Goal: Task Accomplishment & Management: Manage account settings

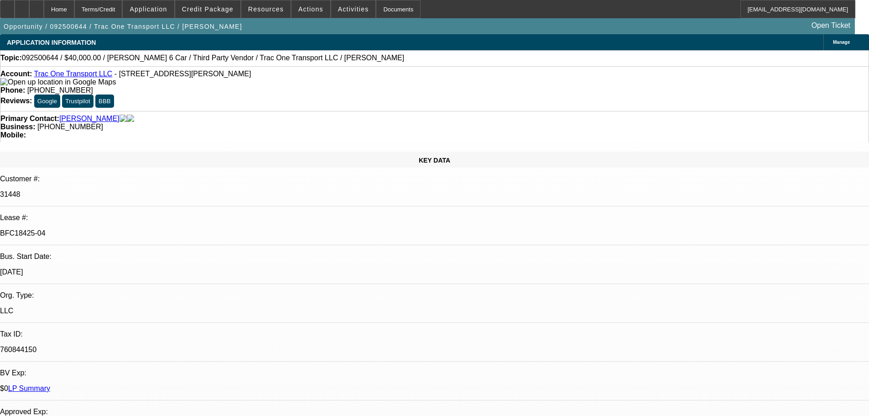
select select "0"
select select "3"
select select "0"
select select "6"
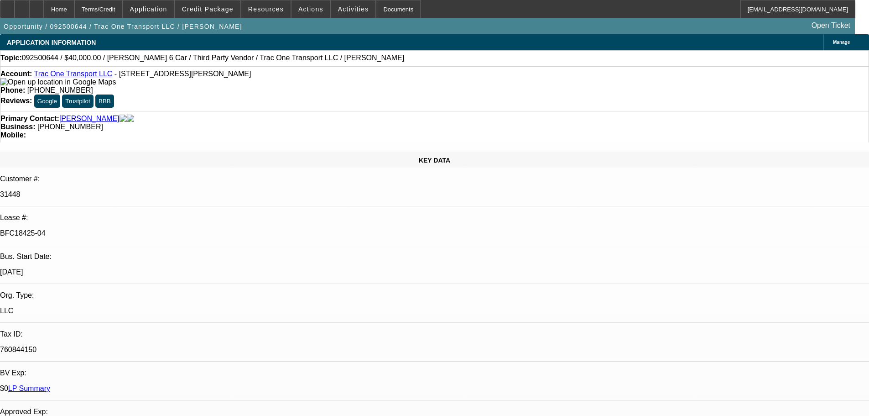
select select "0"
select select "6"
select select "0"
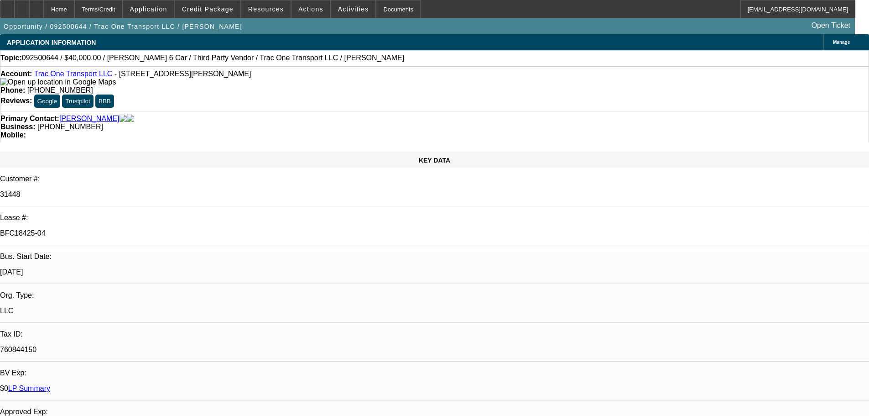
select select "0"
select select "6"
select select "0"
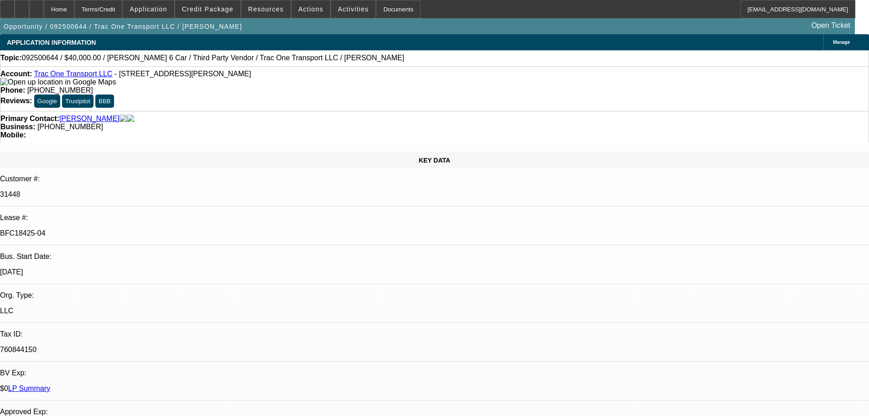
select select "0"
select select "6"
select select "0"
select select "3"
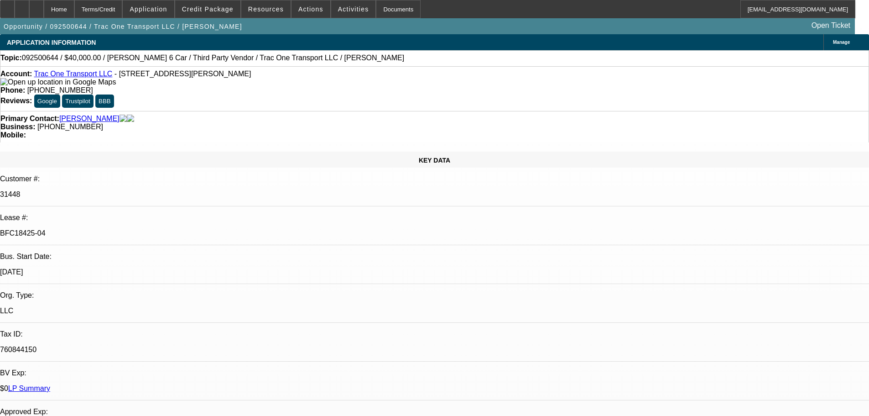
select select "0"
select select "6"
select select "0"
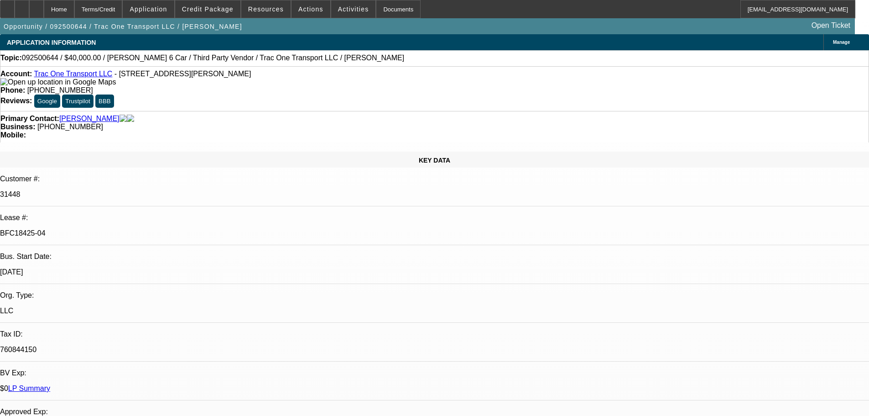
select select "6"
select select "0"
select select "6"
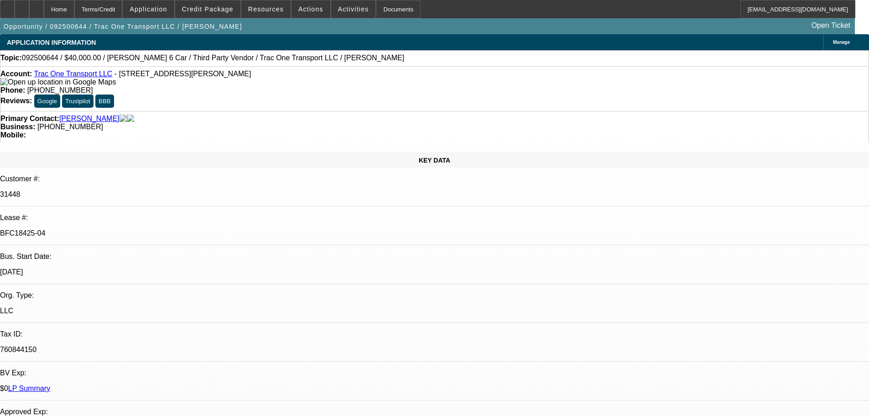
select select "0"
select select "6"
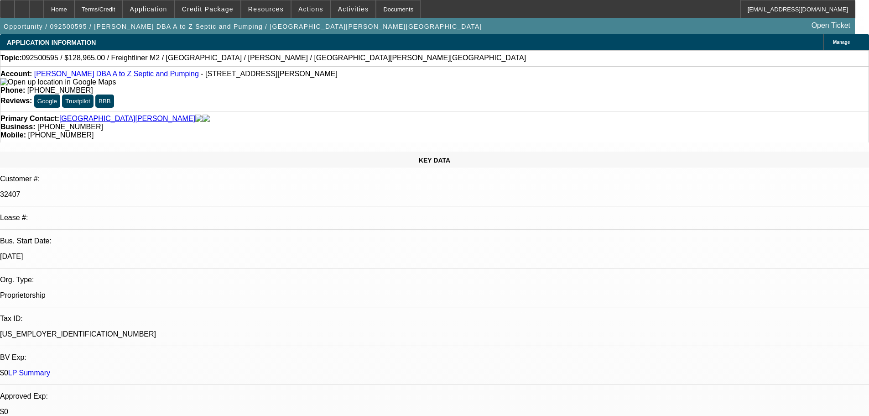
select select "0"
select select "6"
select select "0"
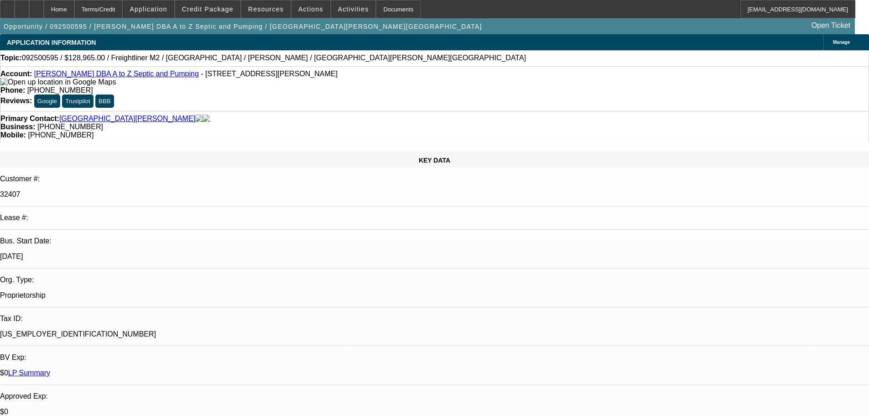
select select "0"
select select "6"
select select "0"
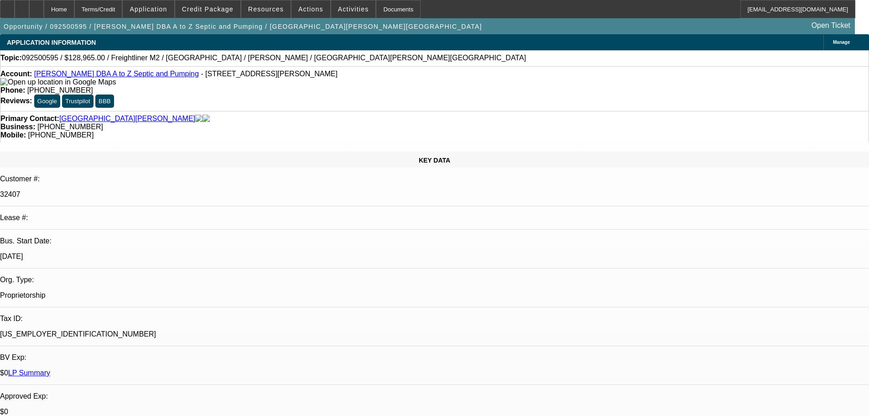
select select "0"
select select "6"
select select "0"
select select "2"
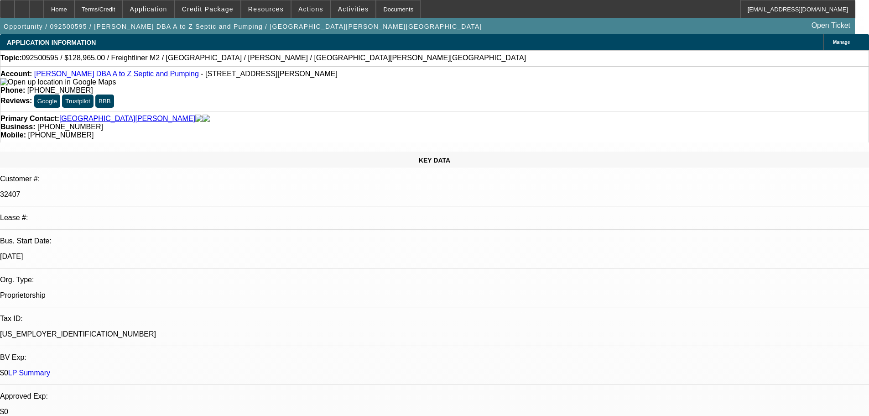
select select "0"
select select "6"
click at [44, 8] on div at bounding box center [36, 9] width 15 height 18
select select "0"
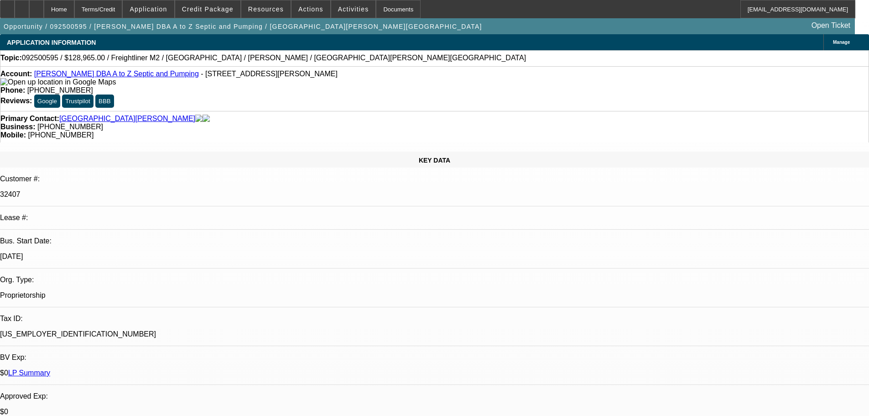
select select "0"
select select "6"
select select "0"
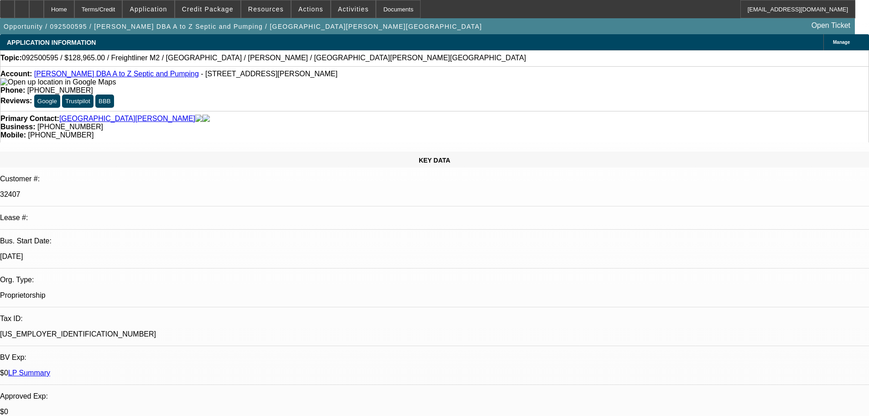
select select "6"
select select "0"
select select "6"
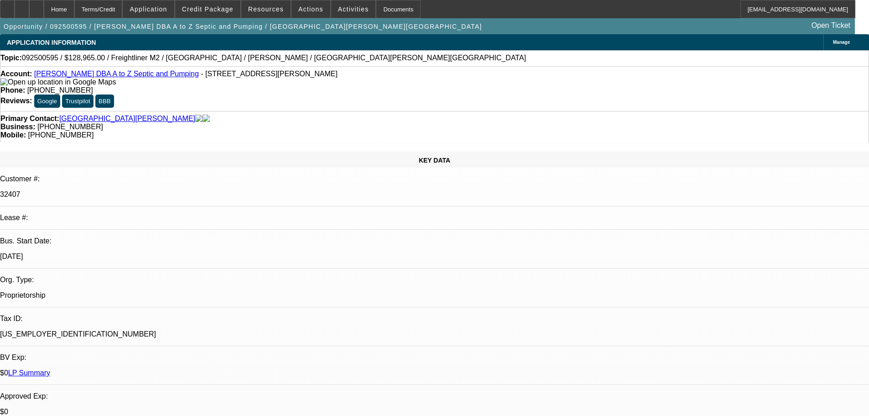
select select "0"
select select "2"
select select "0"
select select "6"
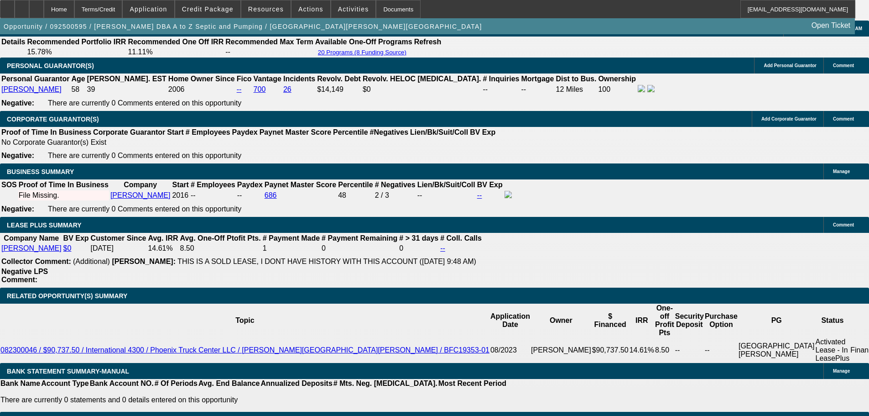
scroll to position [1434, 0]
